Goal: Task Accomplishment & Management: Manage account settings

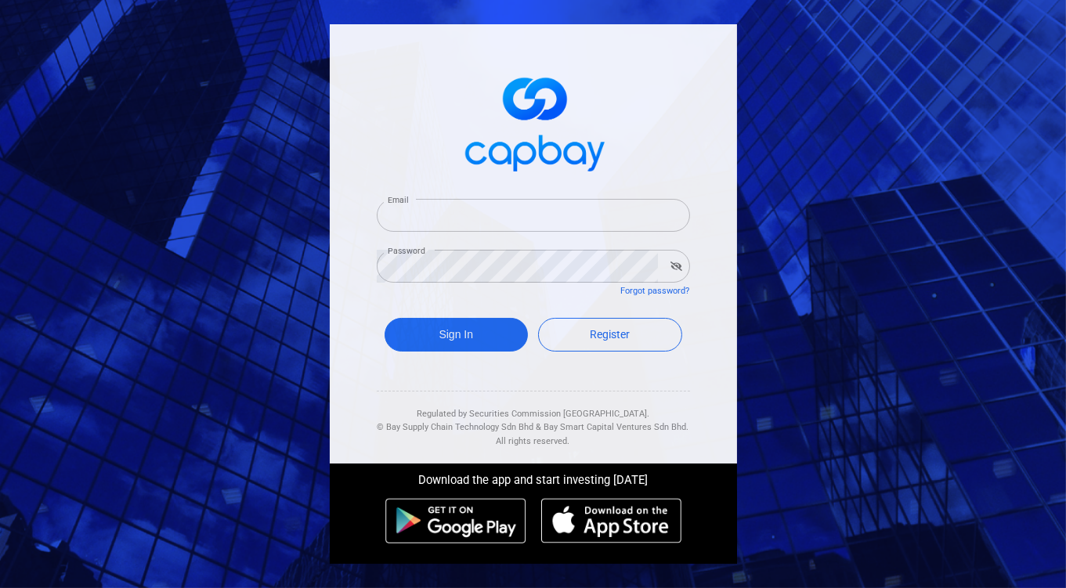
type input "[EMAIL_ADDRESS][DOMAIN_NAME]"
click at [459, 317] on div "Sign In Register" at bounding box center [533, 338] width 313 height 57
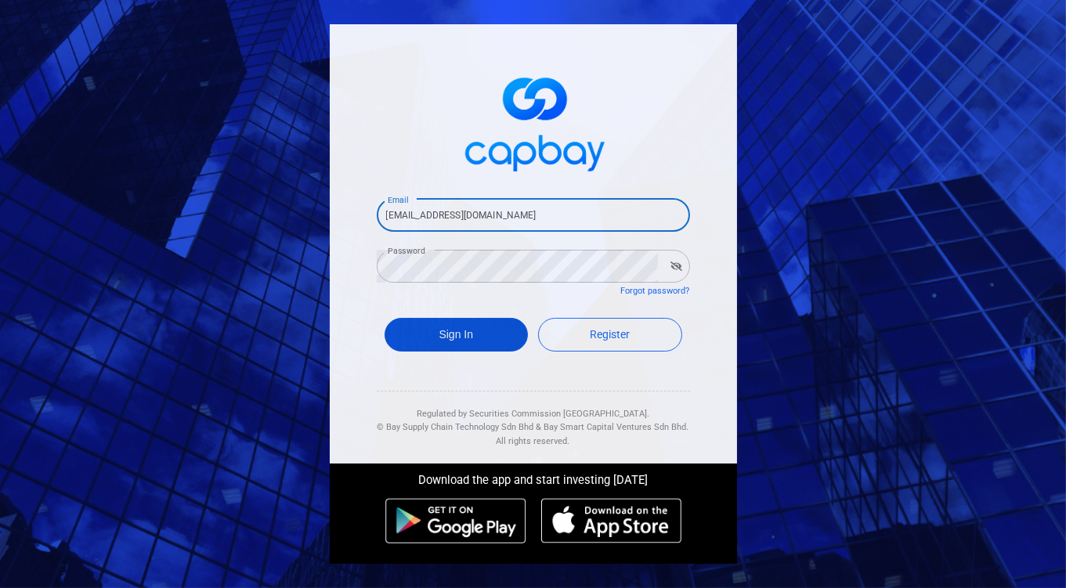
click at [463, 338] on button "Sign In" at bounding box center [457, 335] width 144 height 34
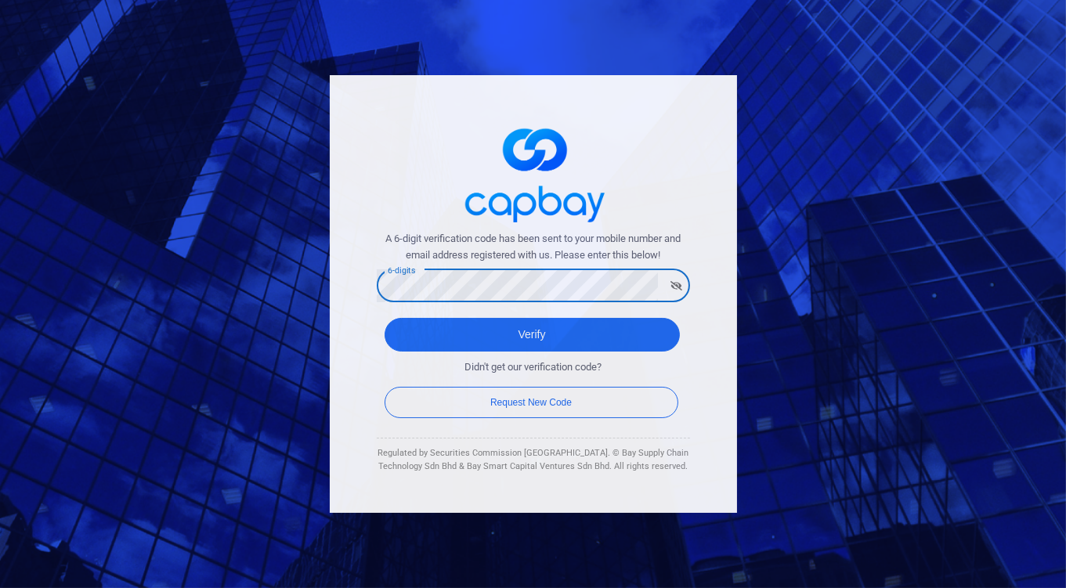
click at [385, 318] on button "Verify" at bounding box center [532, 335] width 295 height 34
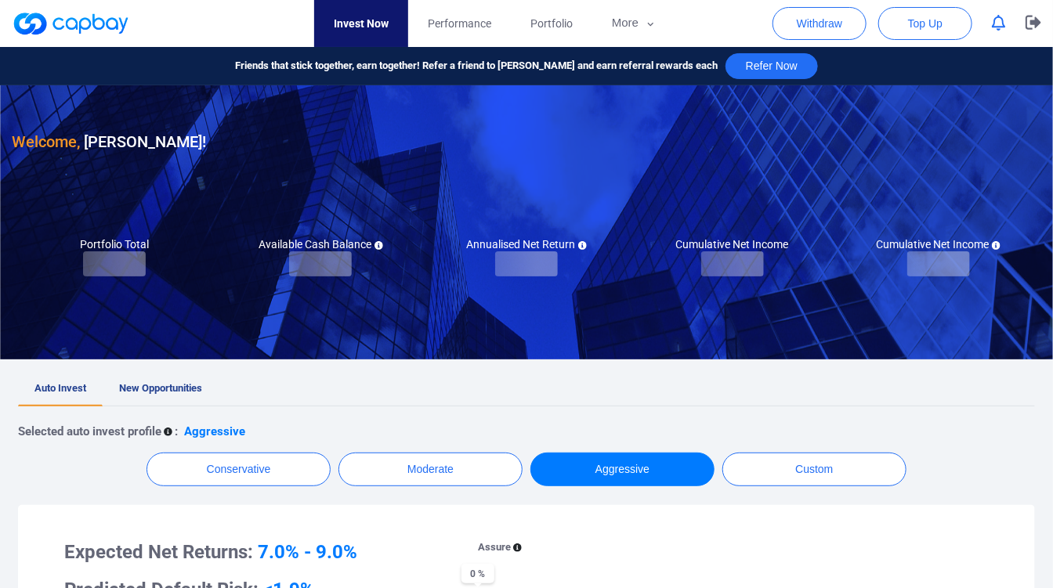
checkbox input "true"
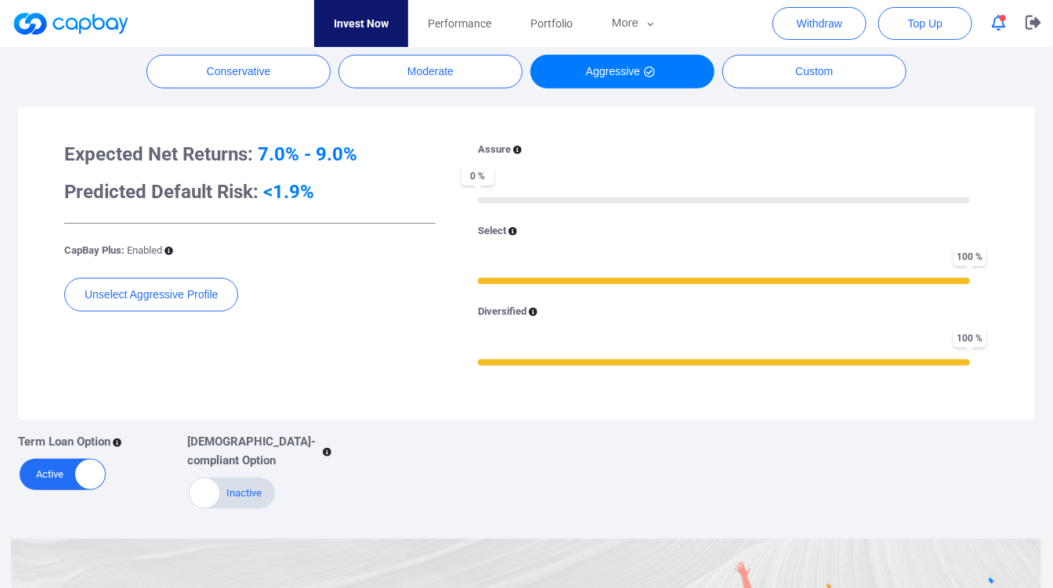
scroll to position [174, 0]
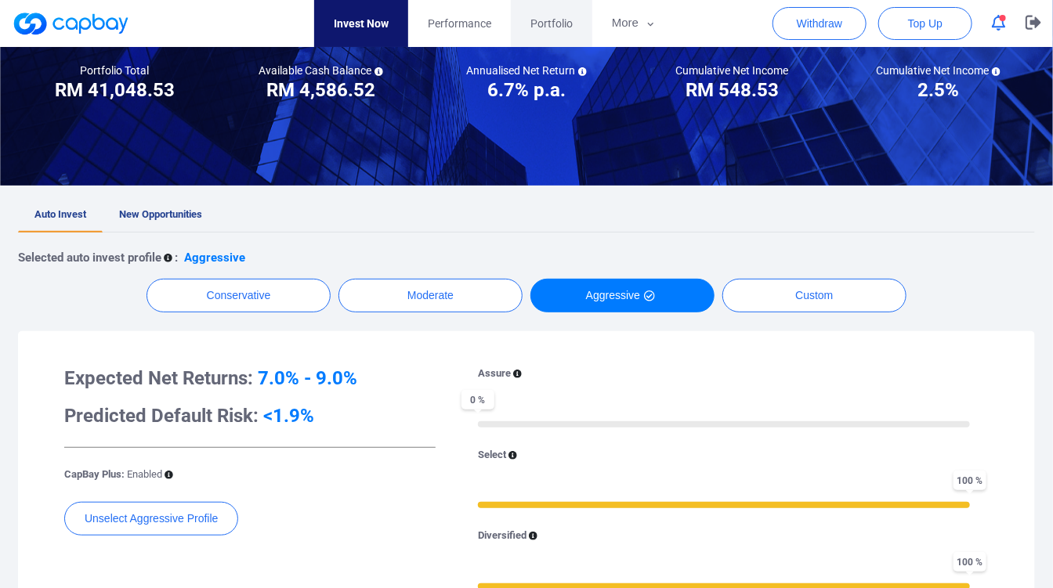
click at [557, 20] on span "Portfolio" at bounding box center [551, 23] width 42 height 17
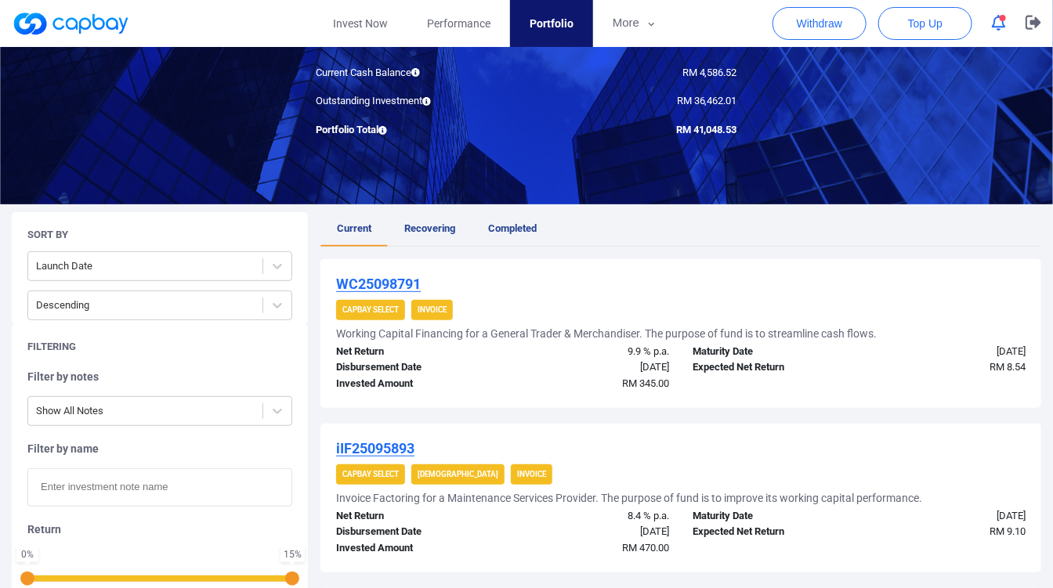
scroll to position [174, 0]
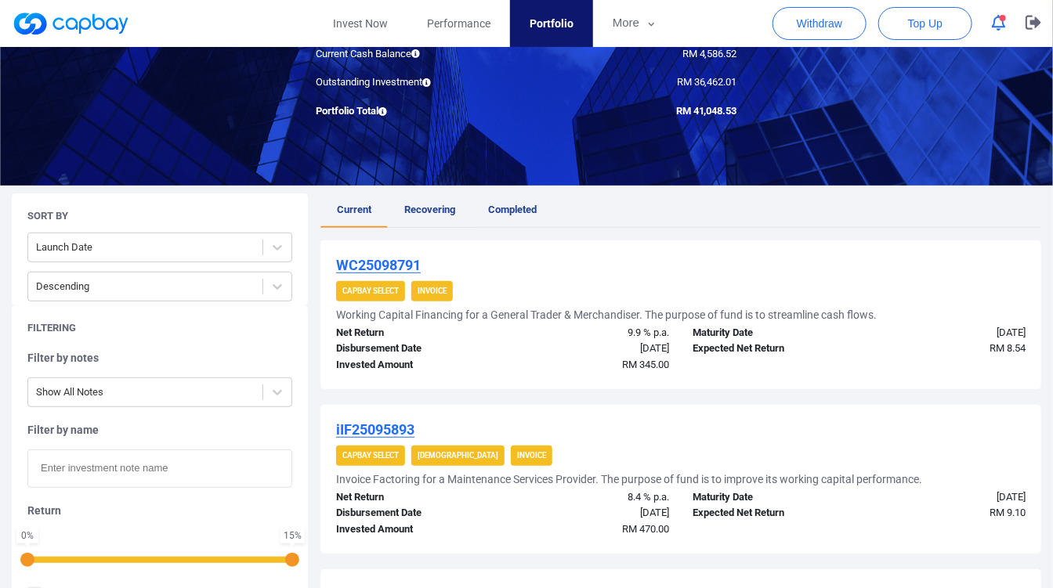
click at [425, 207] on span "Recovering" at bounding box center [429, 210] width 51 height 12
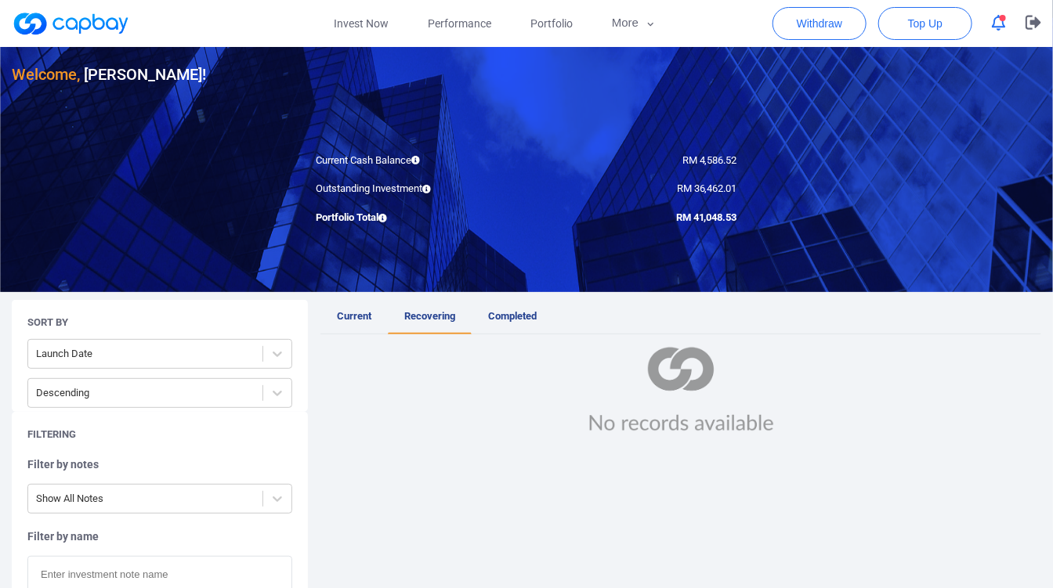
scroll to position [87, 0]
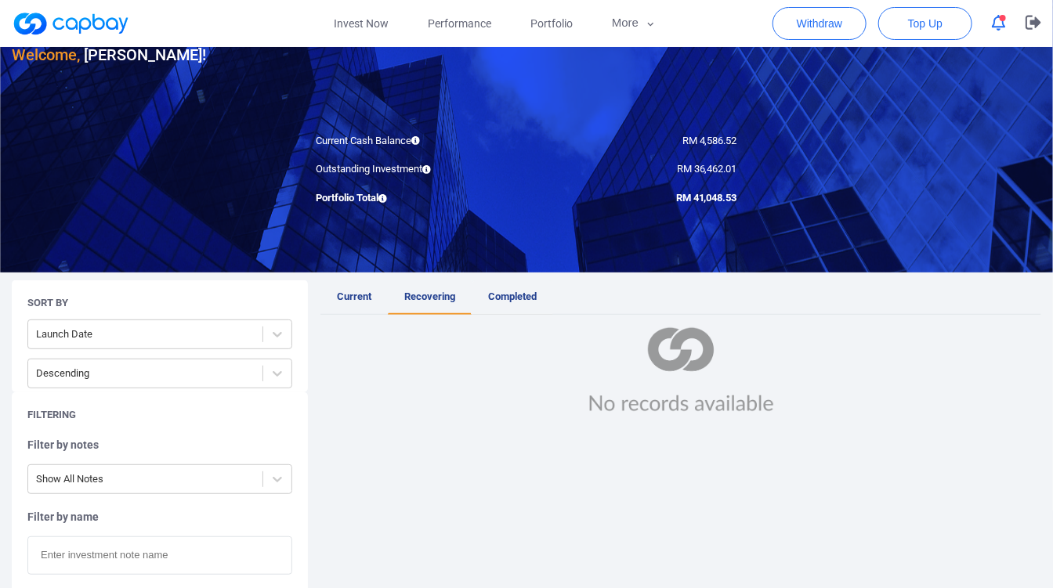
click at [491, 292] on span "Completed" at bounding box center [512, 297] width 49 height 12
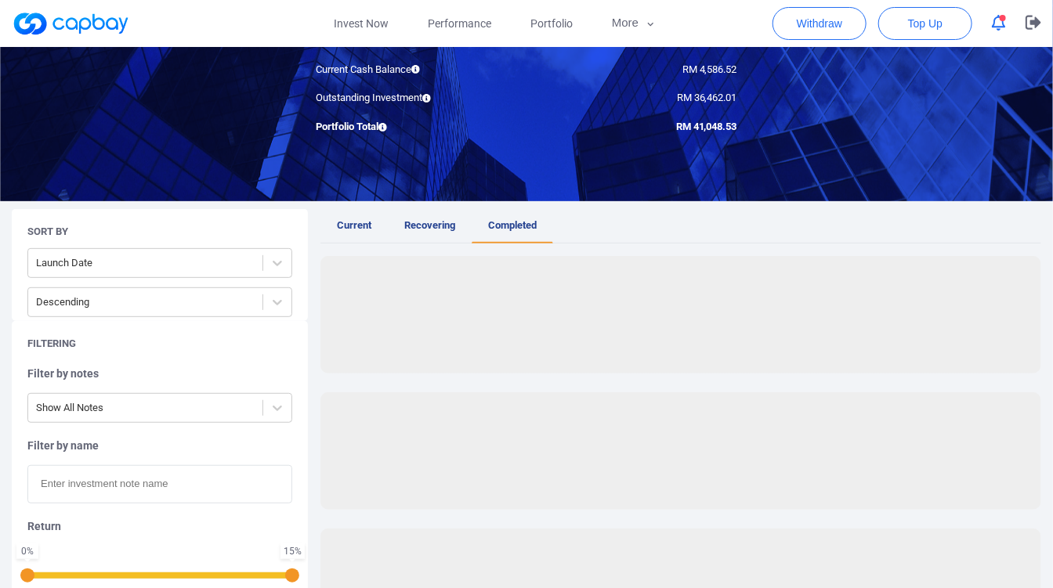
scroll to position [174, 0]
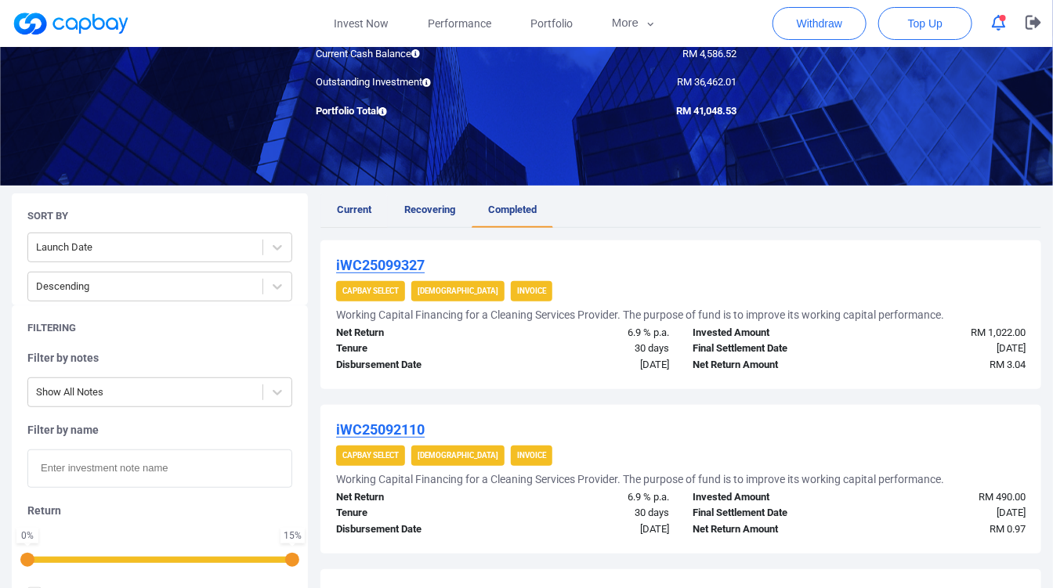
click at [370, 216] on link "Current" at bounding box center [353, 210] width 67 height 34
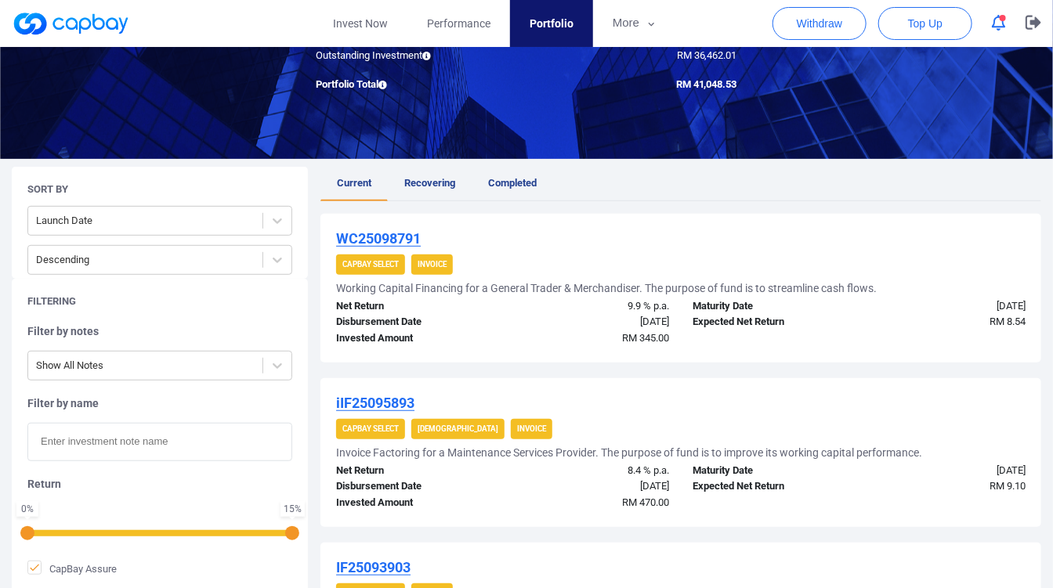
scroll to position [261, 0]
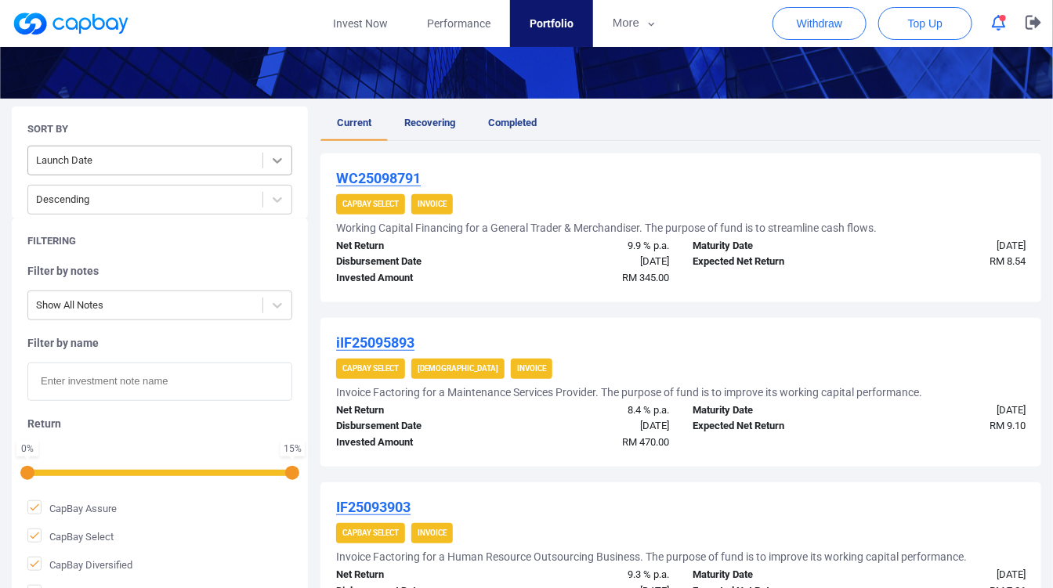
click at [282, 168] on div at bounding box center [277, 160] width 28 height 28
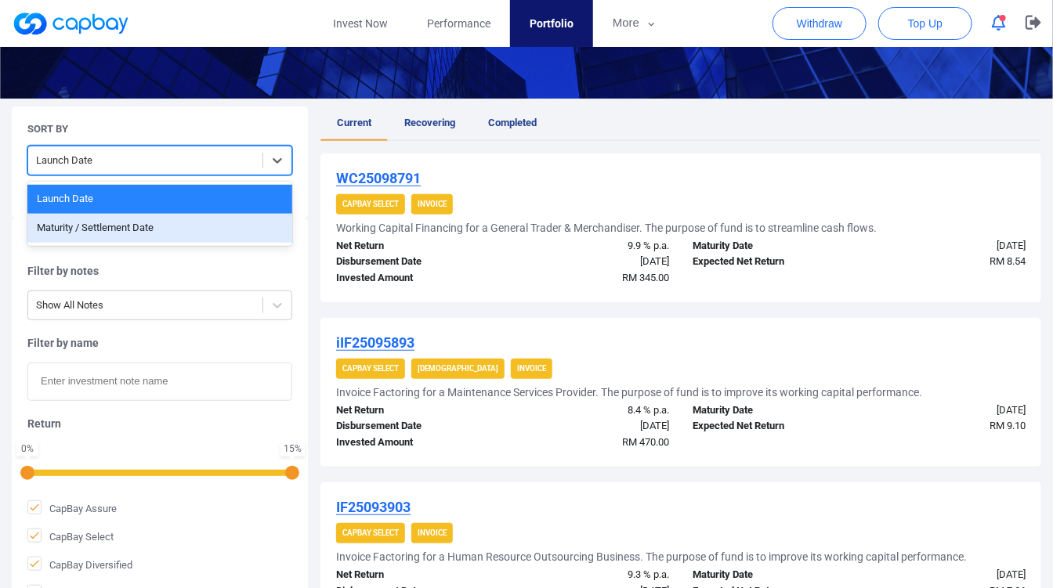
click at [218, 225] on div "Maturity / Settlement Date" at bounding box center [159, 228] width 265 height 29
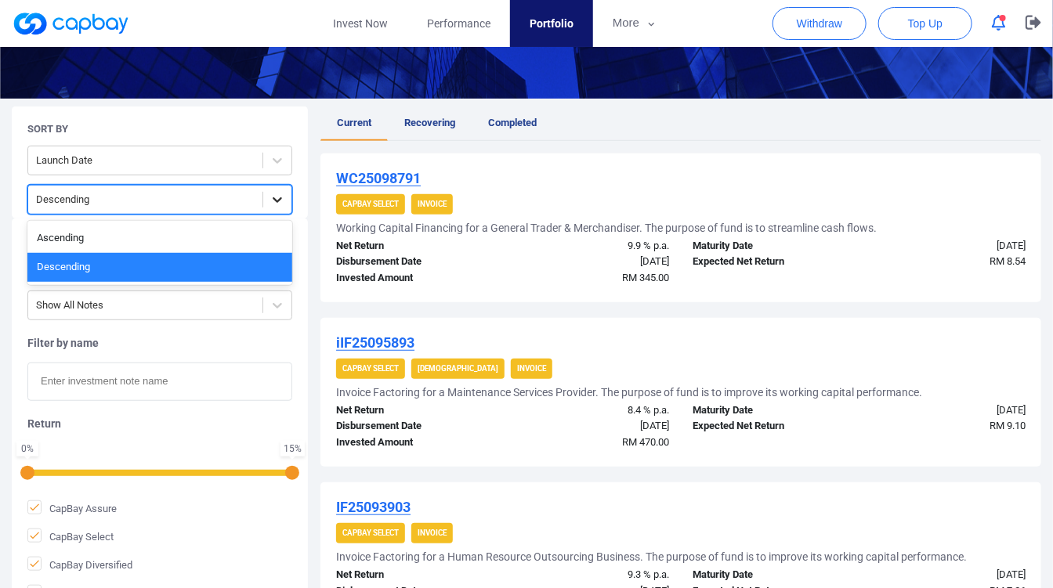
click at [279, 197] on icon at bounding box center [277, 200] width 16 height 16
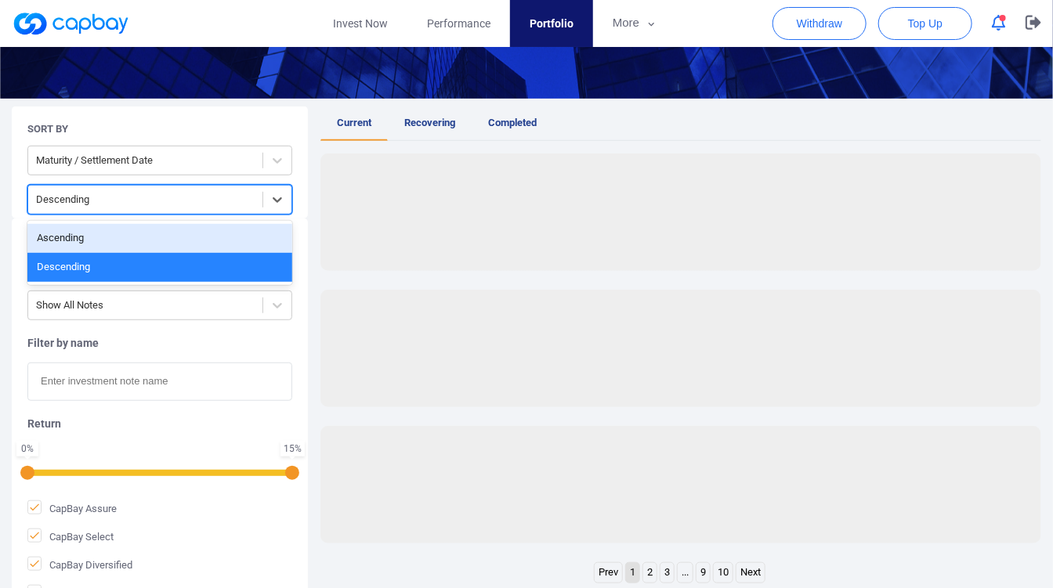
click at [232, 241] on div "Ascending" at bounding box center [159, 238] width 265 height 29
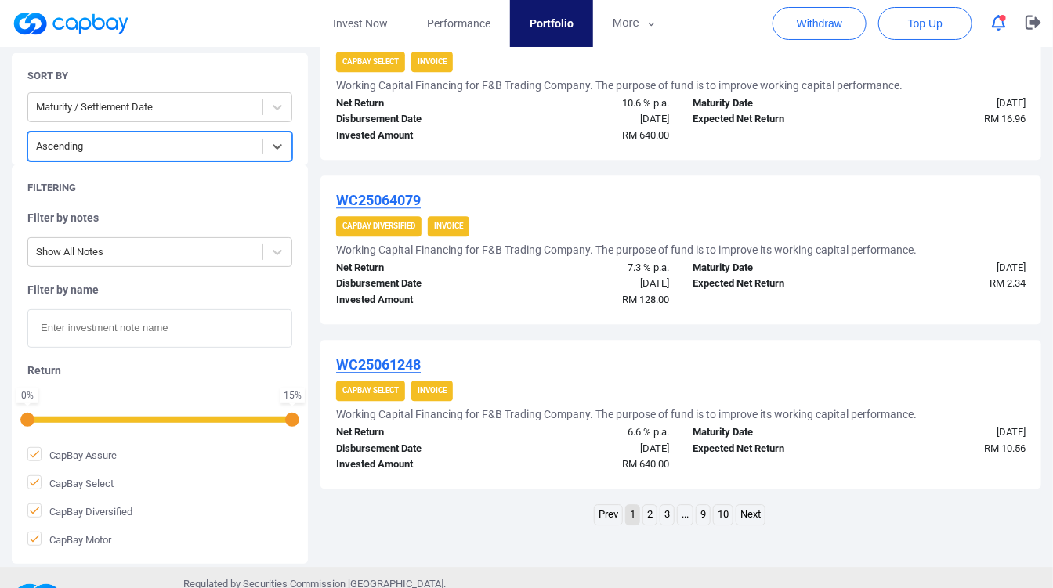
scroll to position [1599, 0]
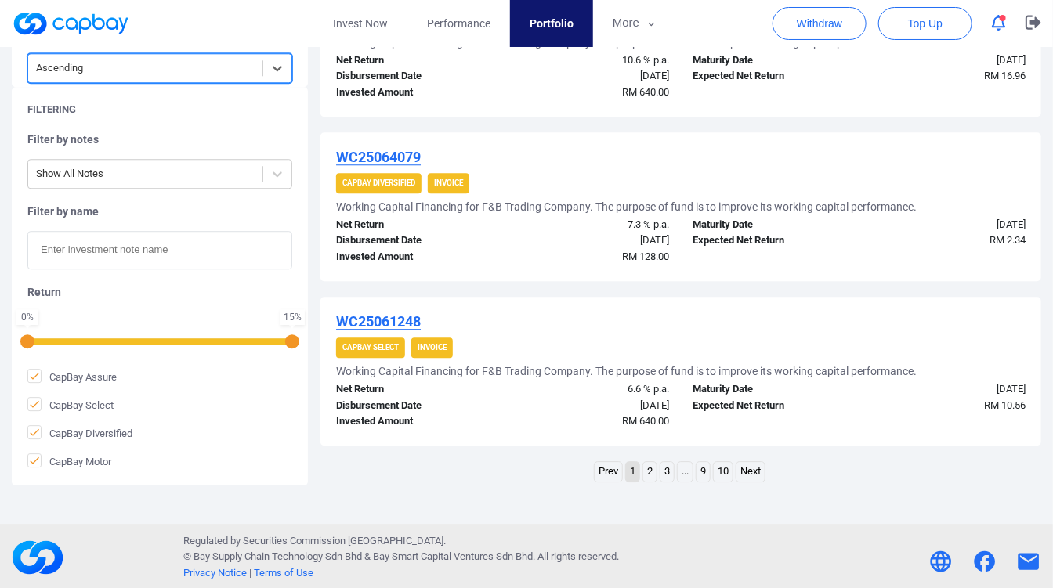
click at [645, 466] on link "2" at bounding box center [649, 472] width 13 height 20
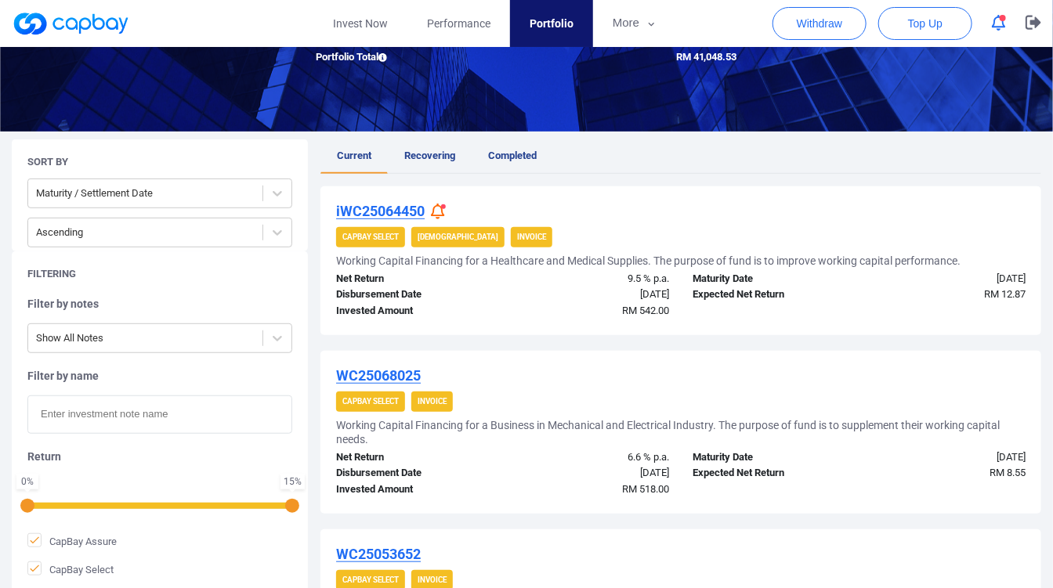
scroll to position [0, 0]
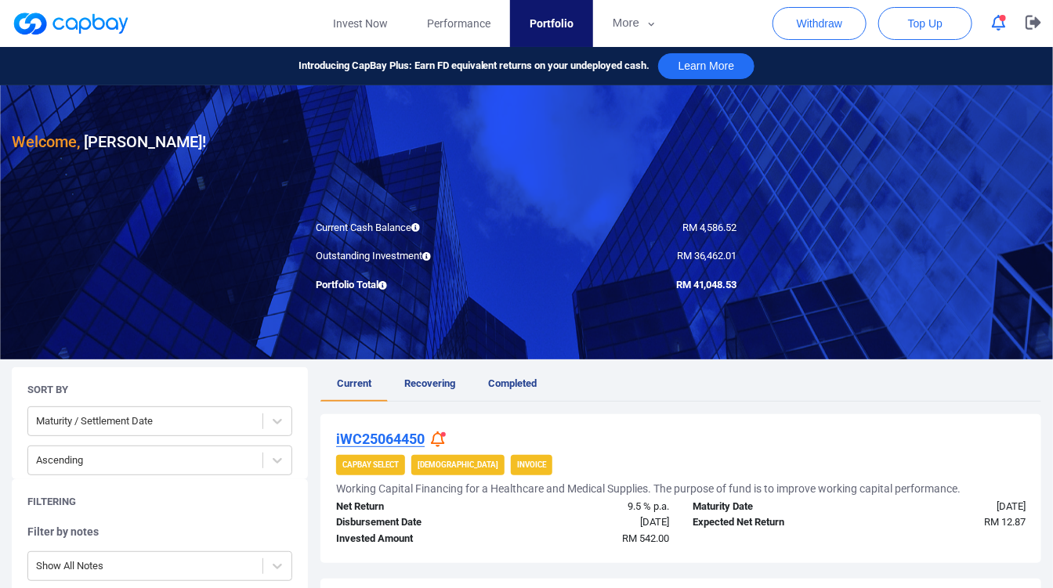
click at [995, 27] on icon "button" at bounding box center [999, 23] width 14 height 16
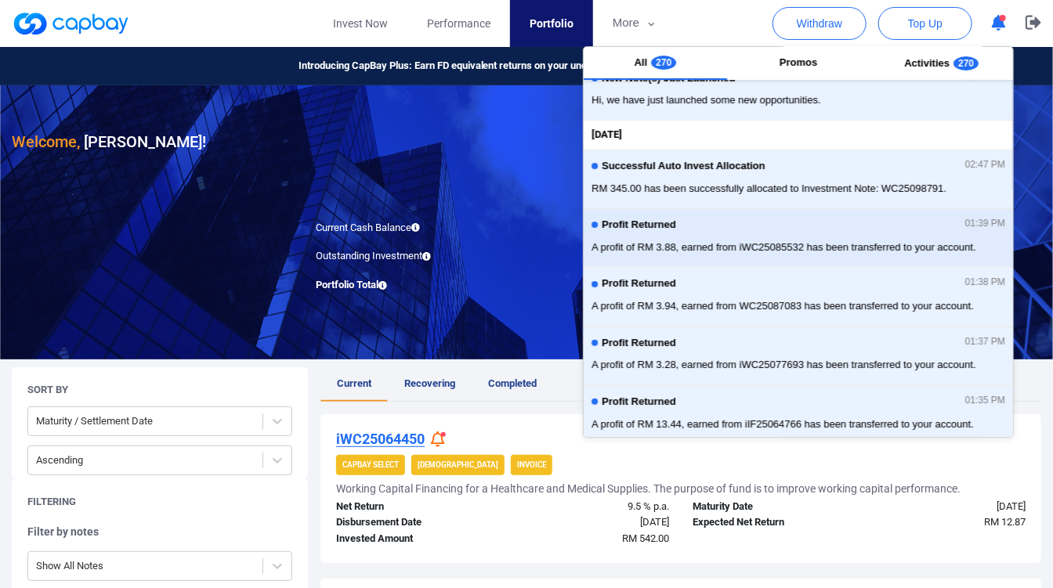
scroll to position [87, 0]
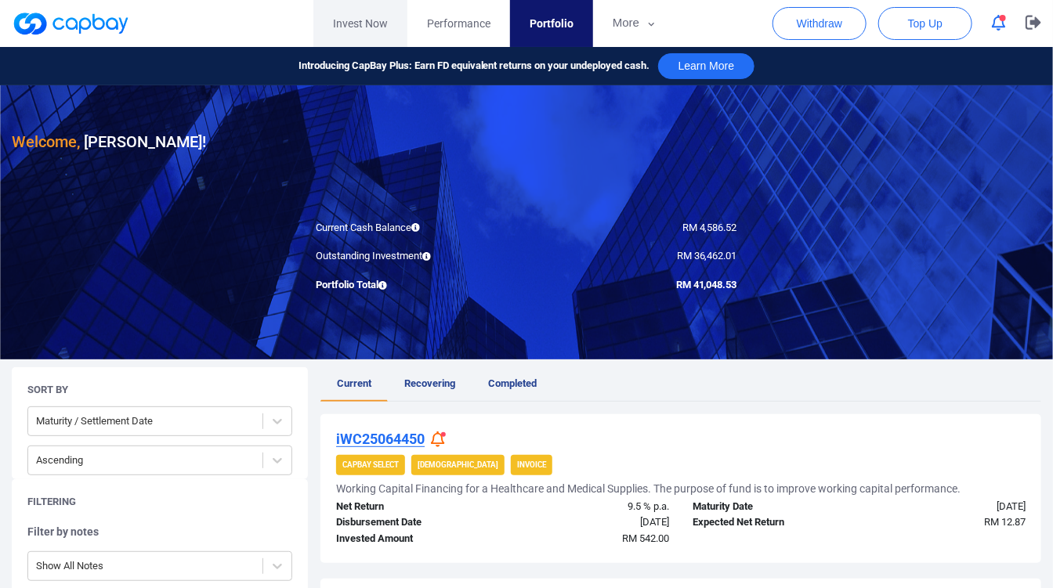
click at [363, 21] on link "Invest Now" at bounding box center [360, 23] width 94 height 47
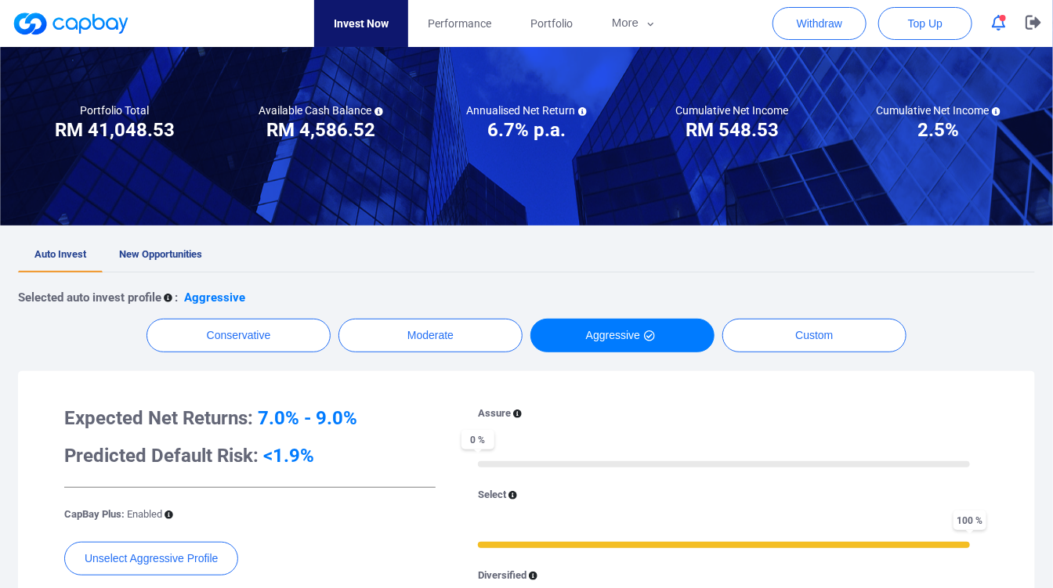
scroll to position [174, 0]
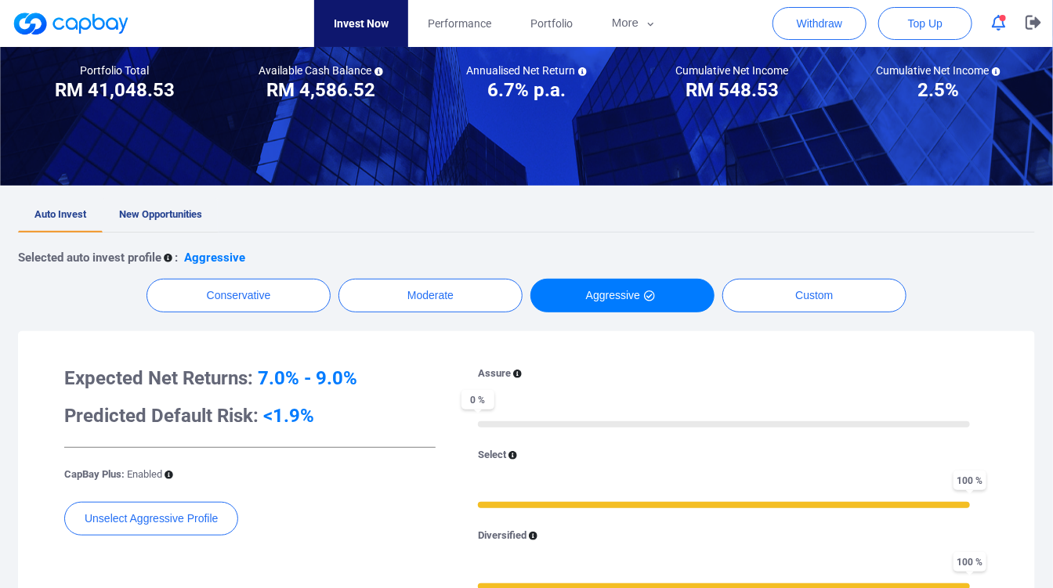
click at [184, 215] on span "New Opportunities" at bounding box center [160, 214] width 83 height 12
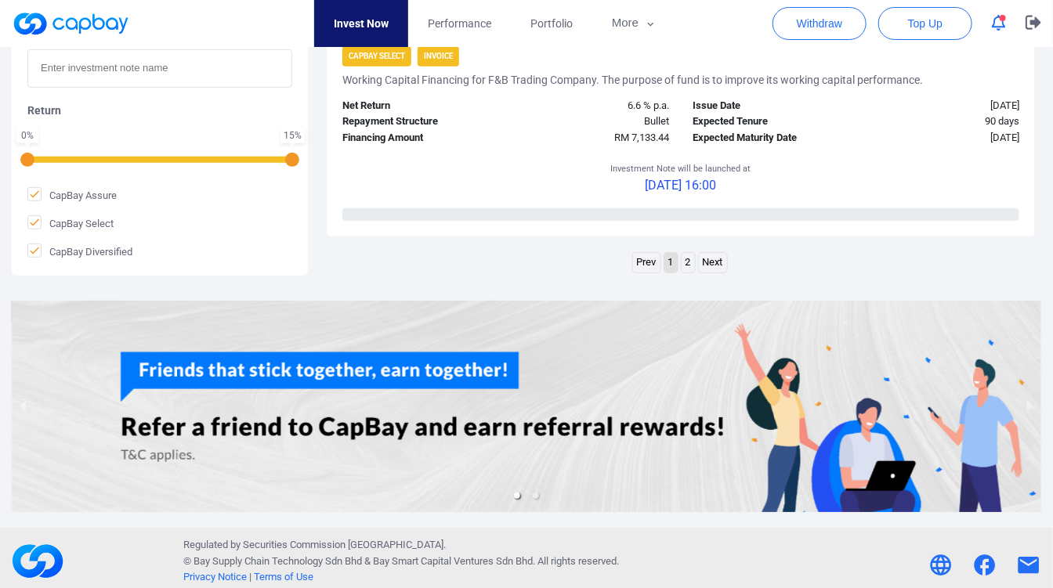
scroll to position [2524, 0]
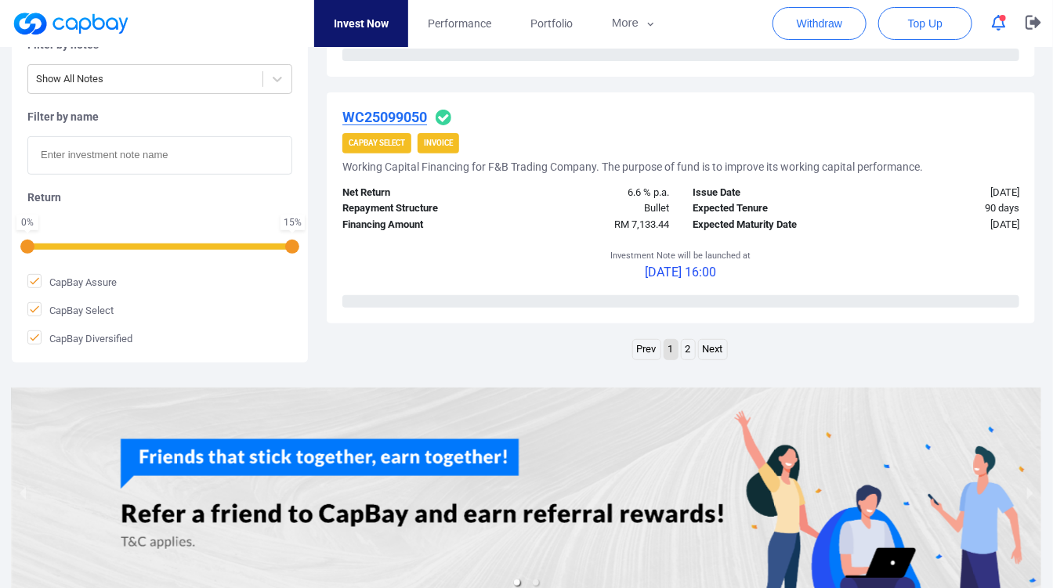
click at [685, 343] on link "2" at bounding box center [688, 350] width 13 height 20
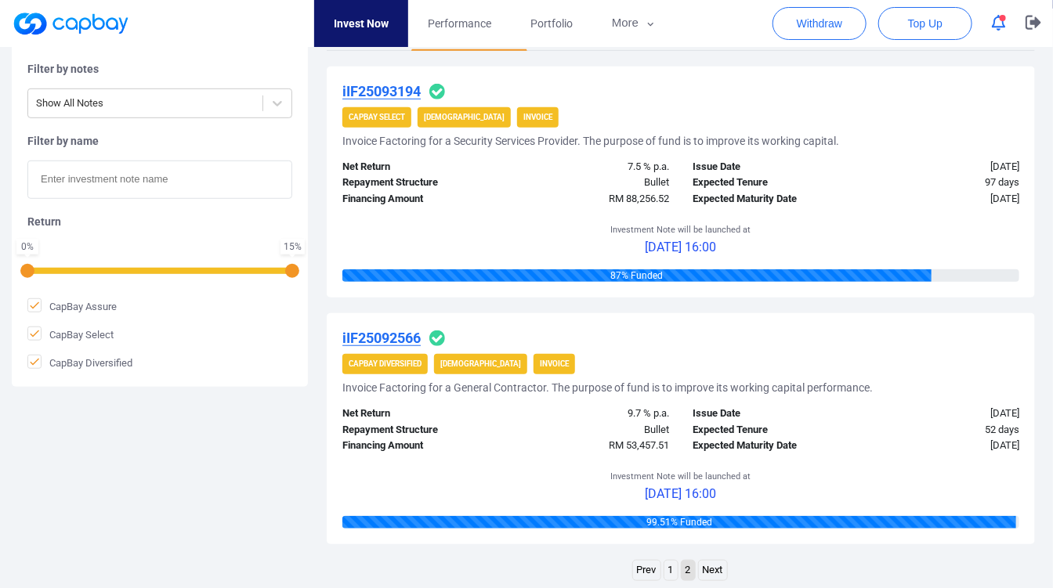
scroll to position [538, 0]
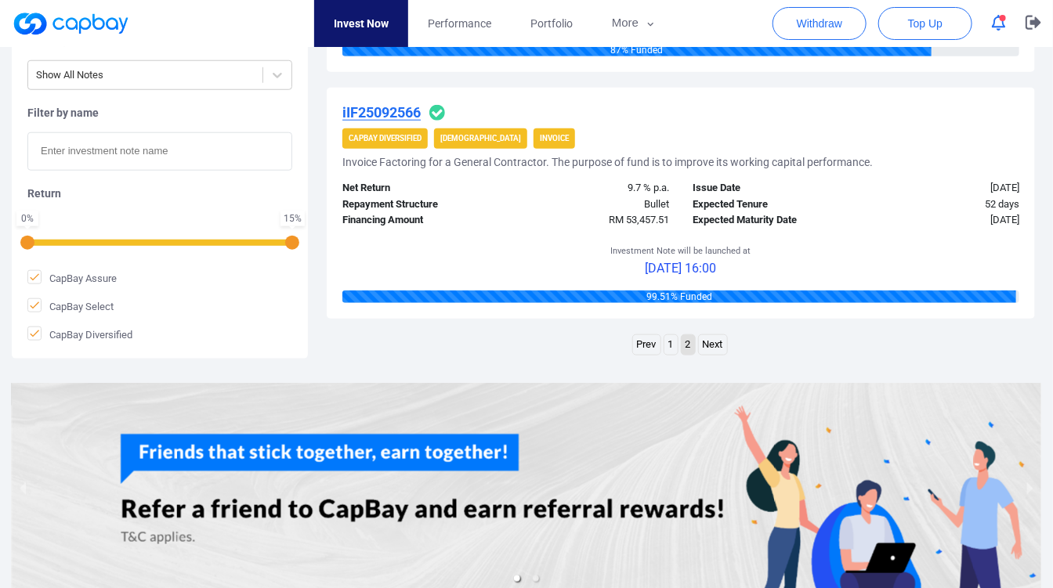
click at [673, 342] on link "1" at bounding box center [670, 345] width 13 height 20
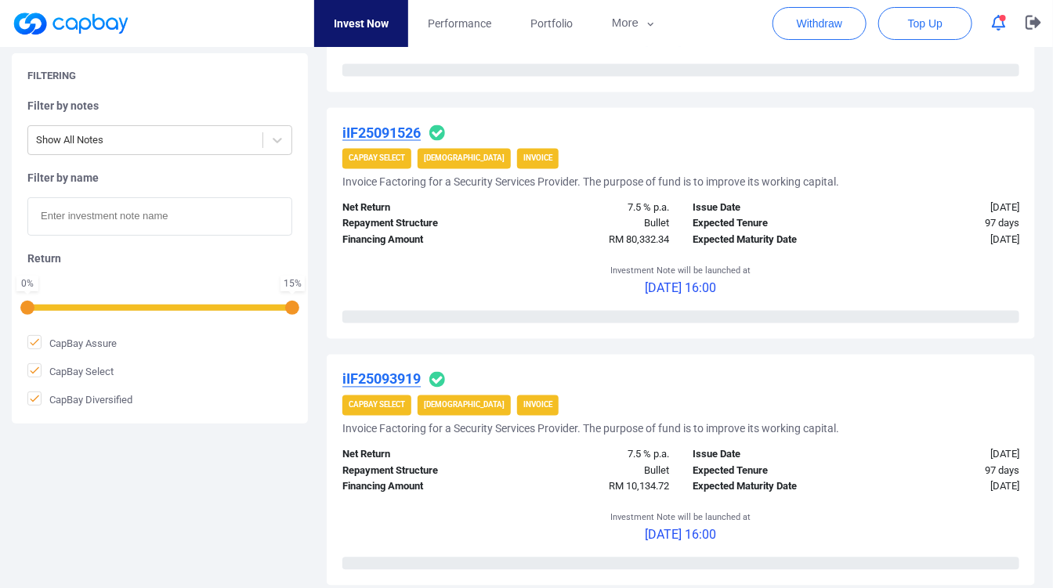
scroll to position [1061, 0]
